Goal: Find specific fact: Find contact information

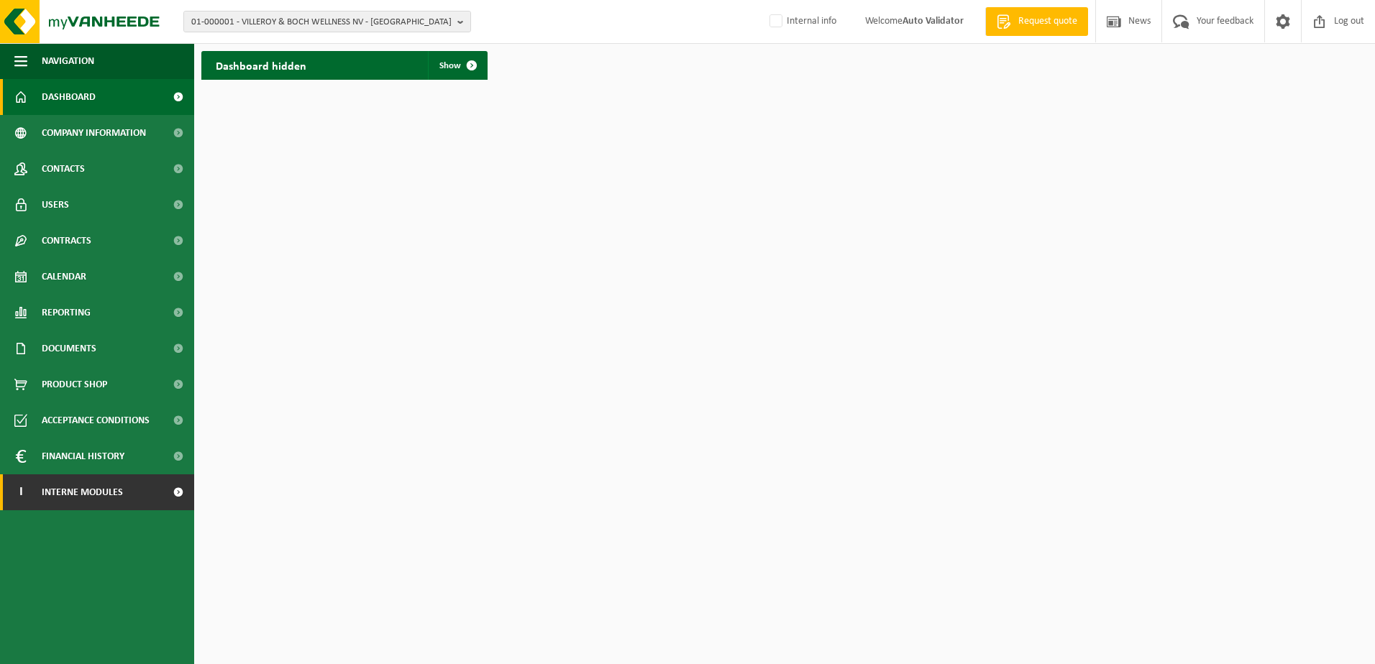
click at [55, 492] on span "Interne modules" at bounding box center [82, 493] width 81 height 36
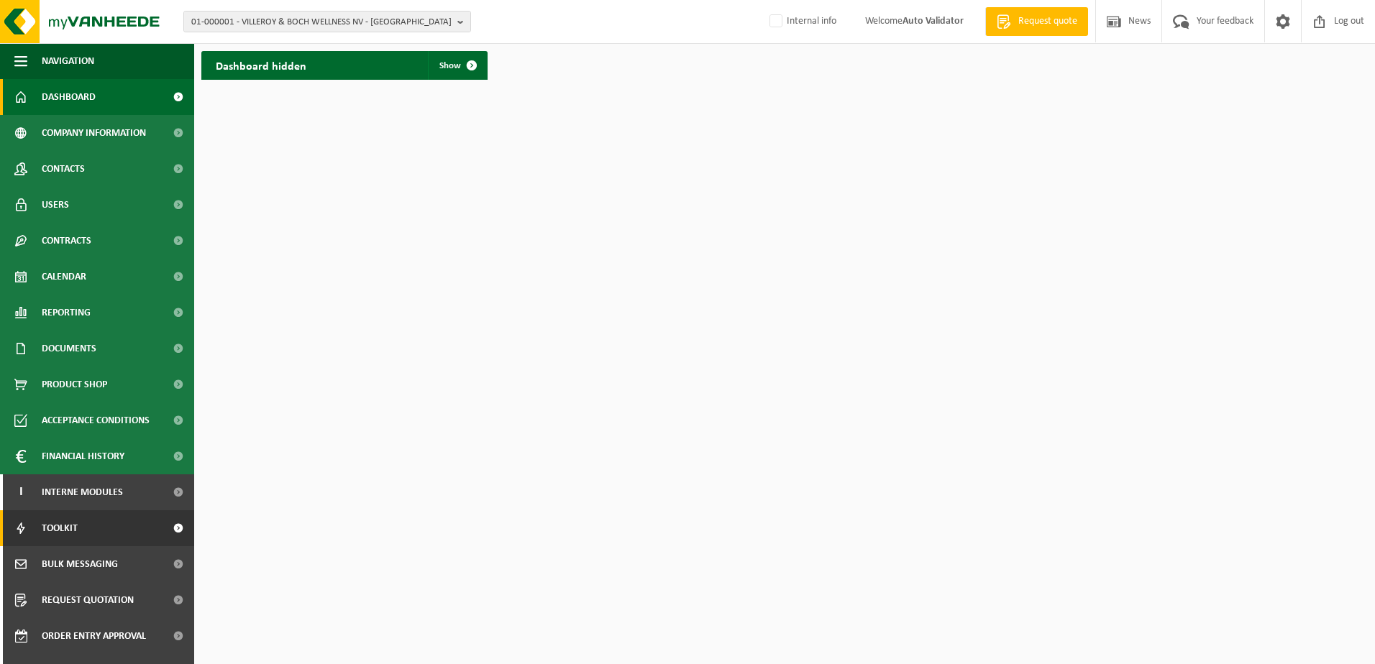
scroll to position [62, 0]
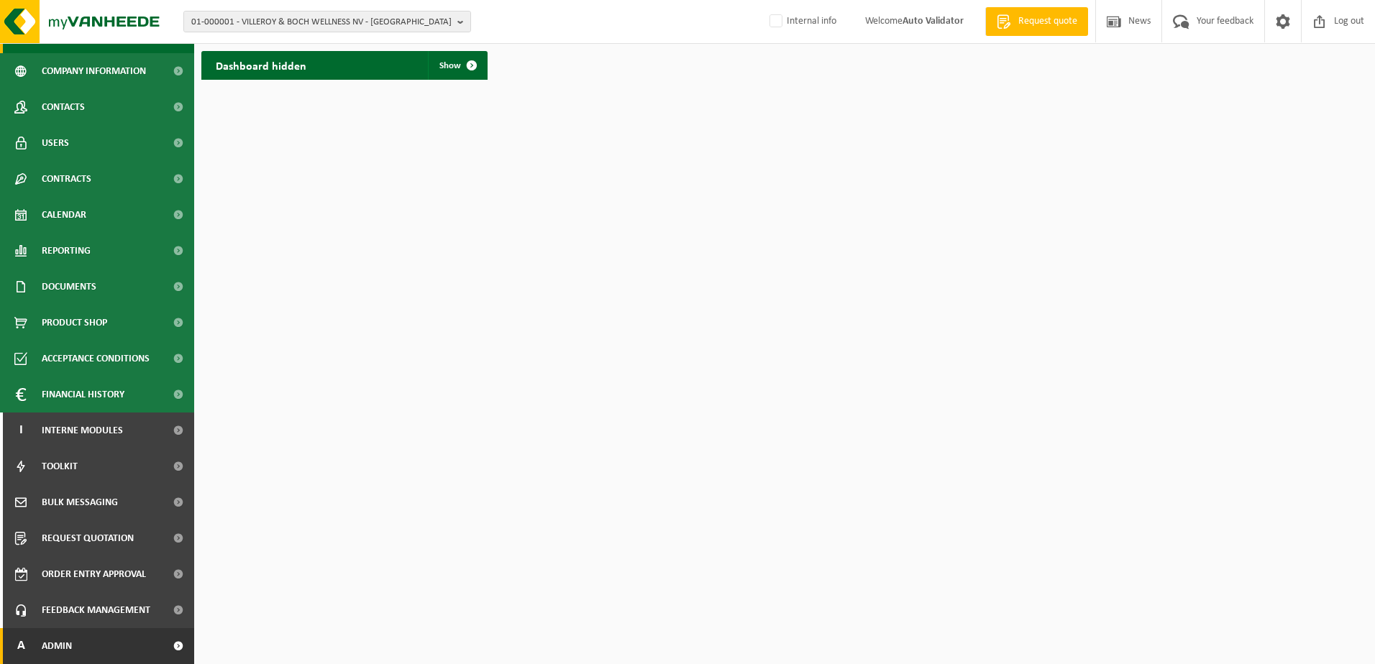
click at [87, 652] on link "A Admin" at bounding box center [97, 647] width 194 height 36
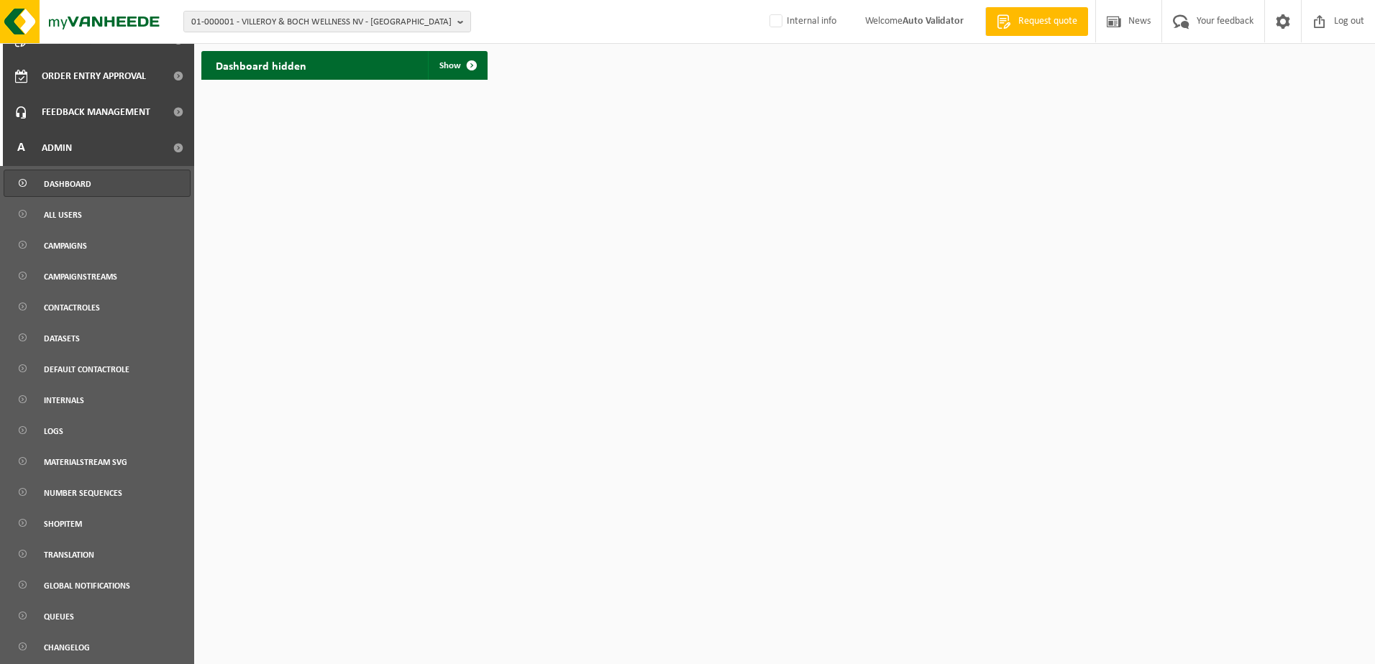
click at [73, 186] on span "Dashboard" at bounding box center [67, 183] width 47 height 27
click at [72, 211] on span "All users" at bounding box center [63, 214] width 38 height 27
click at [67, 216] on span "All users" at bounding box center [63, 214] width 38 height 27
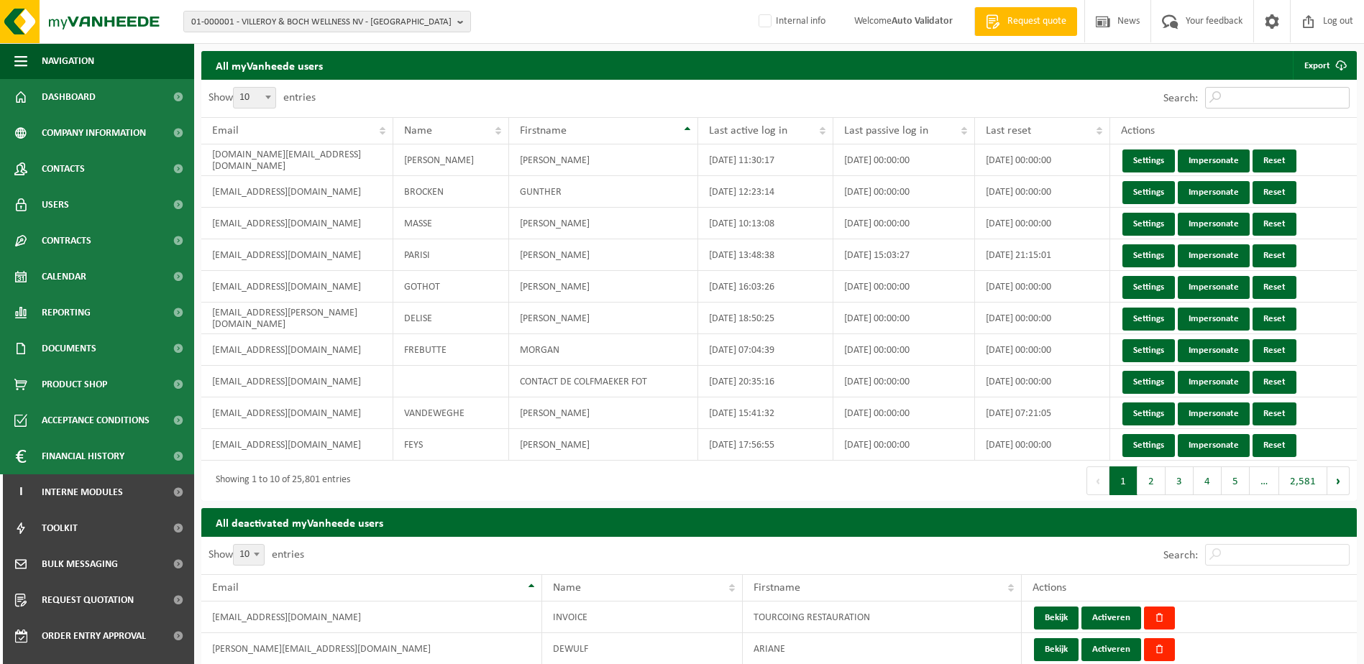
click at [1236, 96] on input "Search:" at bounding box center [1277, 98] width 145 height 22
paste input "00-004319"
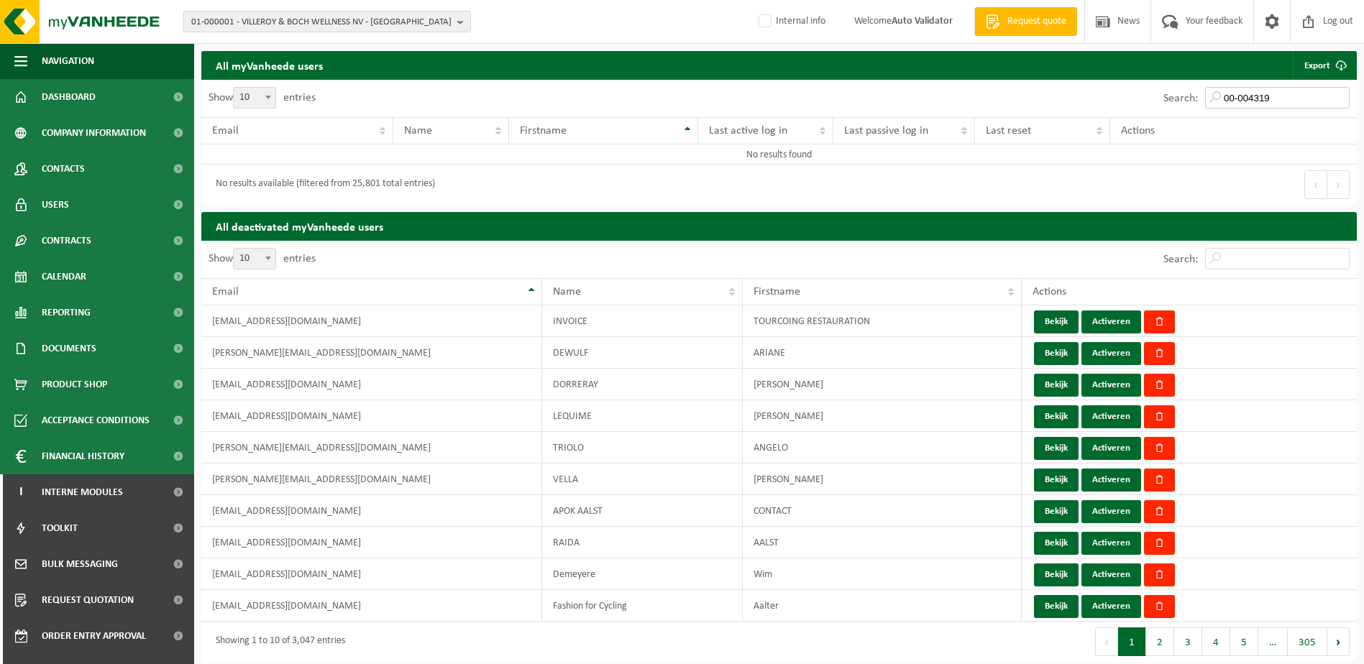
drag, startPoint x: 1281, startPoint y: 96, endPoint x: 1140, endPoint y: 91, distance: 141.8
click at [1140, 91] on div "Search: 00-004319" at bounding box center [1069, 98] width 578 height 37
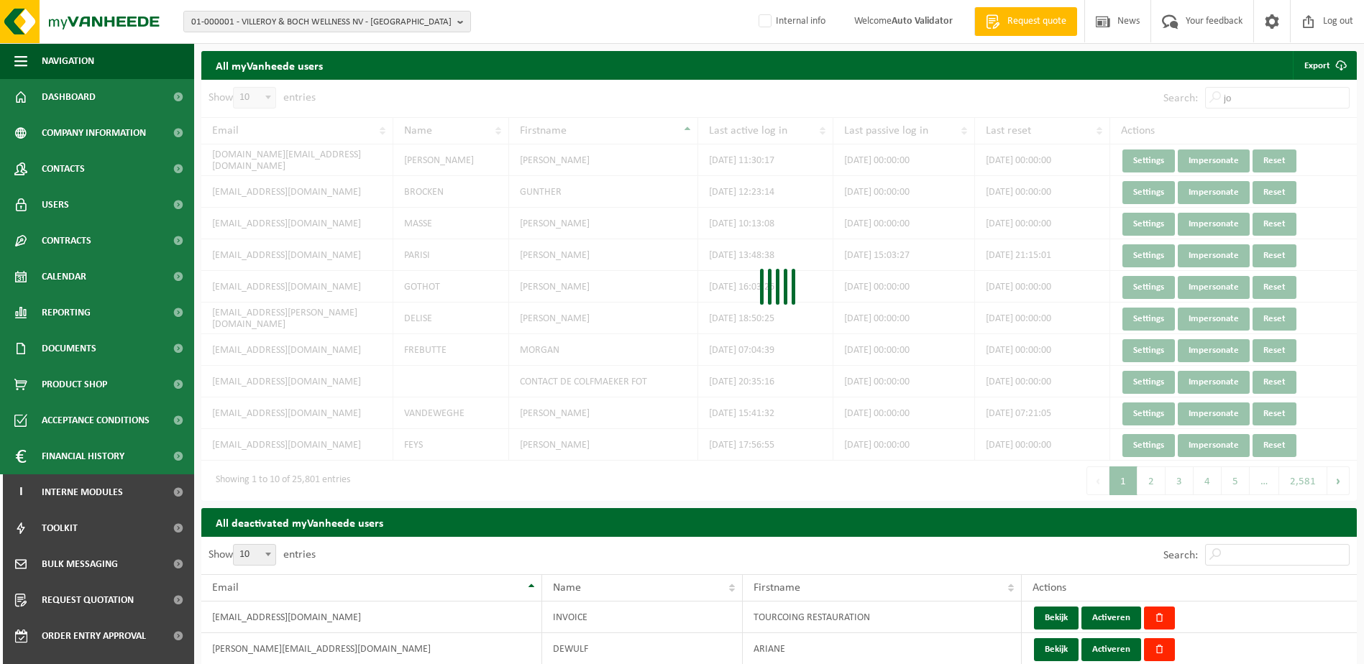
type input "j"
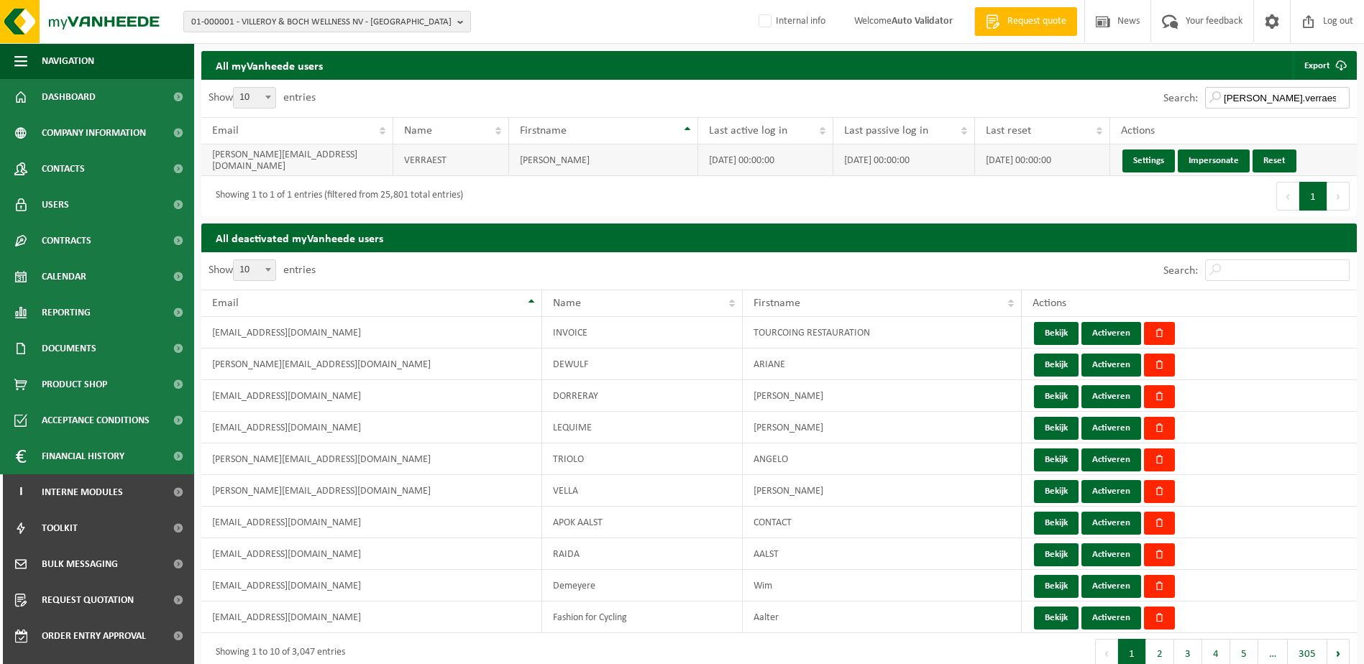
type input "[PERSON_NAME].verraest"
drag, startPoint x: 212, startPoint y: 158, endPoint x: 349, endPoint y: 164, distance: 136.8
click at [349, 164] on td "[PERSON_NAME][EMAIL_ADDRESS][DOMAIN_NAME]" at bounding box center [297, 161] width 192 height 32
copy td "[PERSON_NAME][EMAIL_ADDRESS][DOMAIN_NAME]"
click at [677, 196] on div "Showing 1 to 1 of 1 entries (filtered from 25,801 total entries)" at bounding box center [490, 196] width 578 height 40
